Goal: Find specific page/section: Find specific page/section

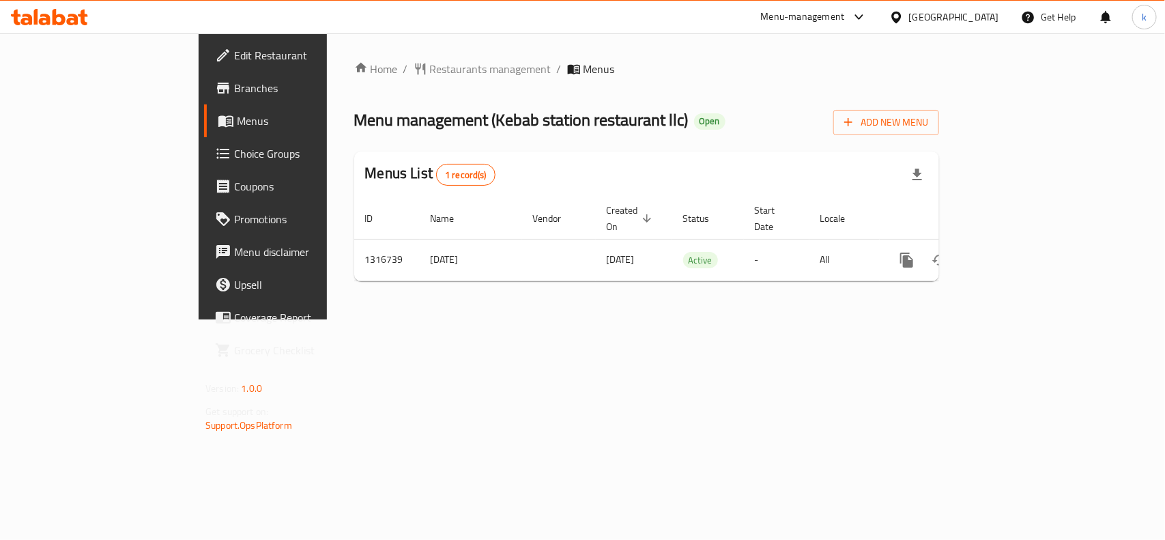
click at [901, 20] on icon at bounding box center [896, 17] width 14 height 14
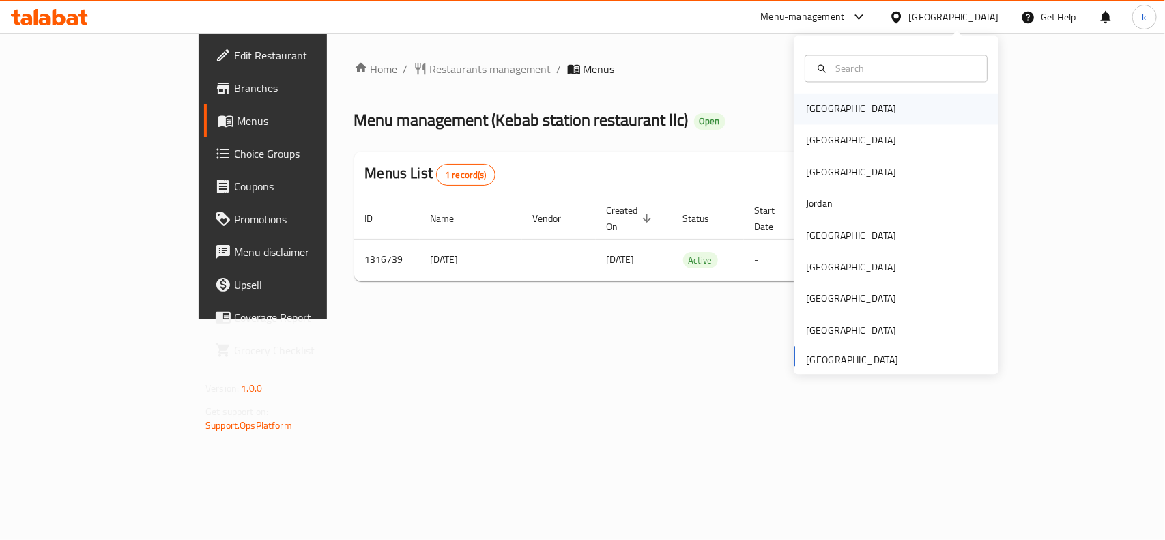
click at [813, 118] on div "[GEOGRAPHIC_DATA]" at bounding box center [851, 108] width 112 height 31
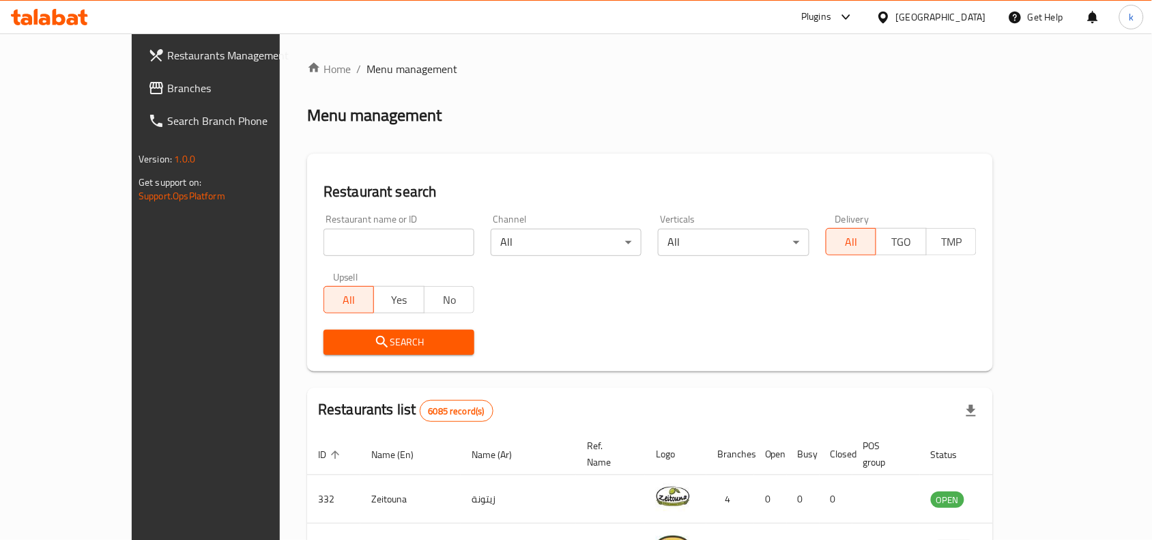
click at [891, 16] on icon at bounding box center [883, 17] width 14 height 14
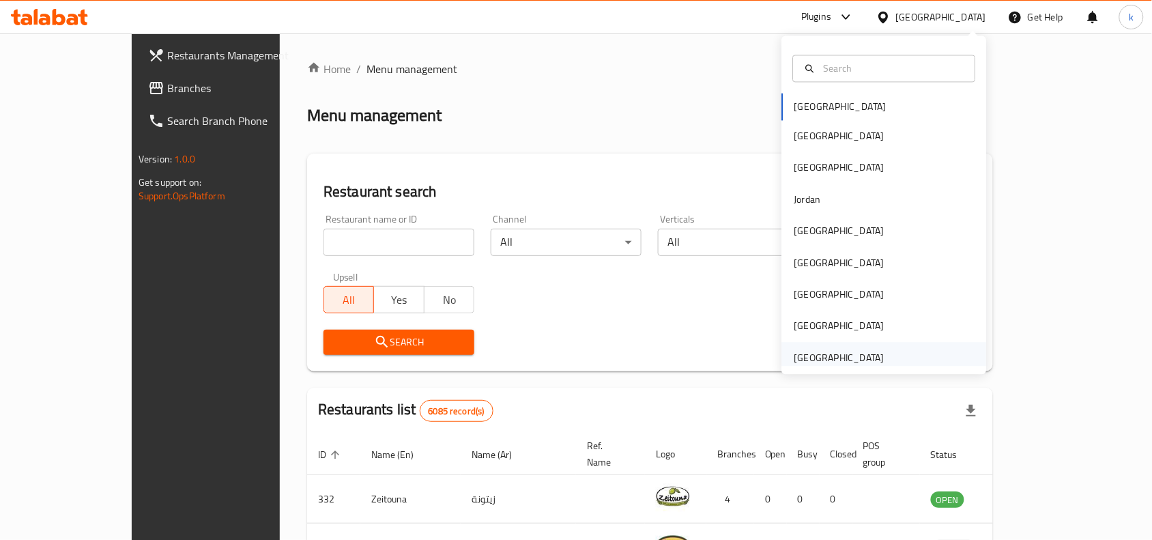
click at [814, 360] on div "[GEOGRAPHIC_DATA]" at bounding box center [839, 357] width 90 height 15
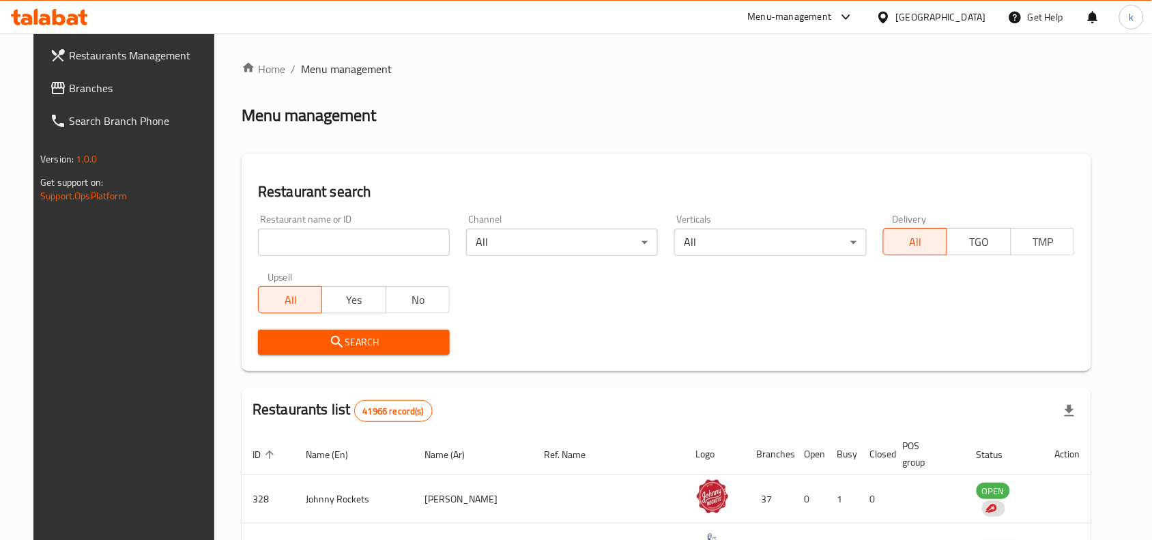
click at [69, 84] on span "Branches" at bounding box center [142, 88] width 146 height 16
